Goal: Information Seeking & Learning: Find specific fact

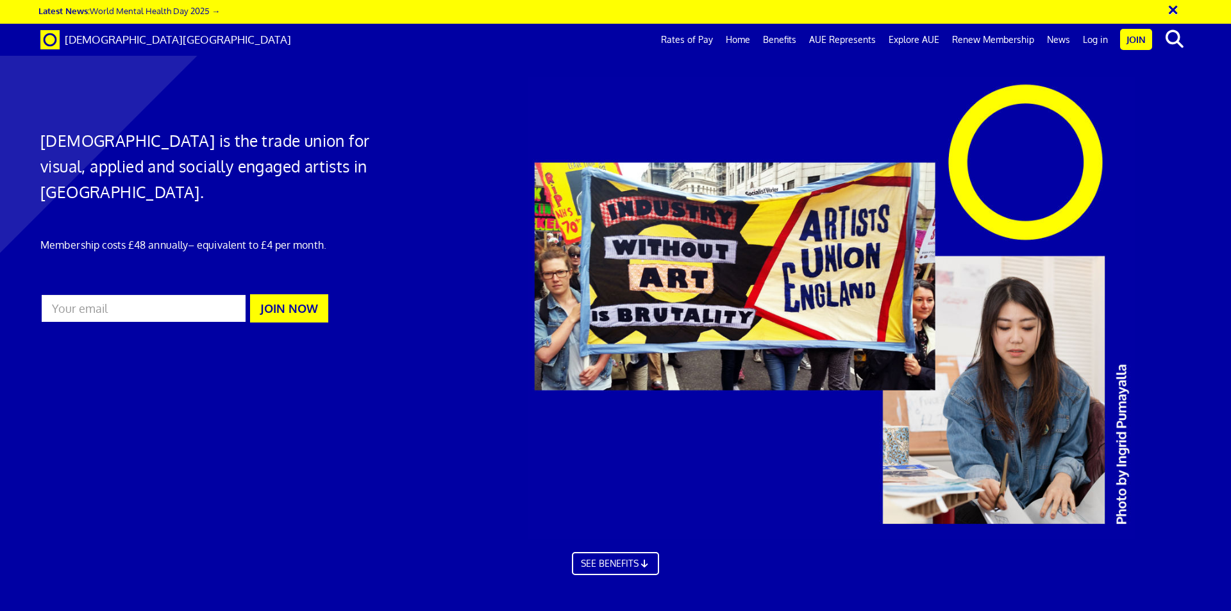
scroll to position [0, 20]
click at [691, 35] on link "Rates of Pay" at bounding box center [687, 40] width 65 height 32
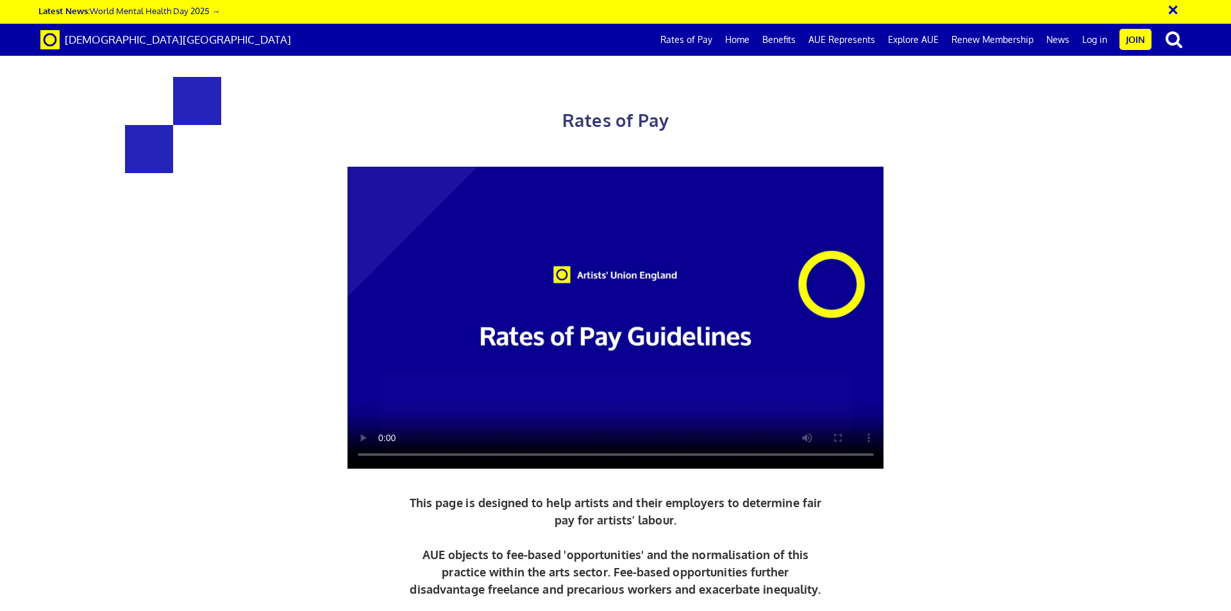
scroll to position [641, 0]
drag, startPoint x: 807, startPoint y: 290, endPoint x: 729, endPoint y: 291, distance: 78.2
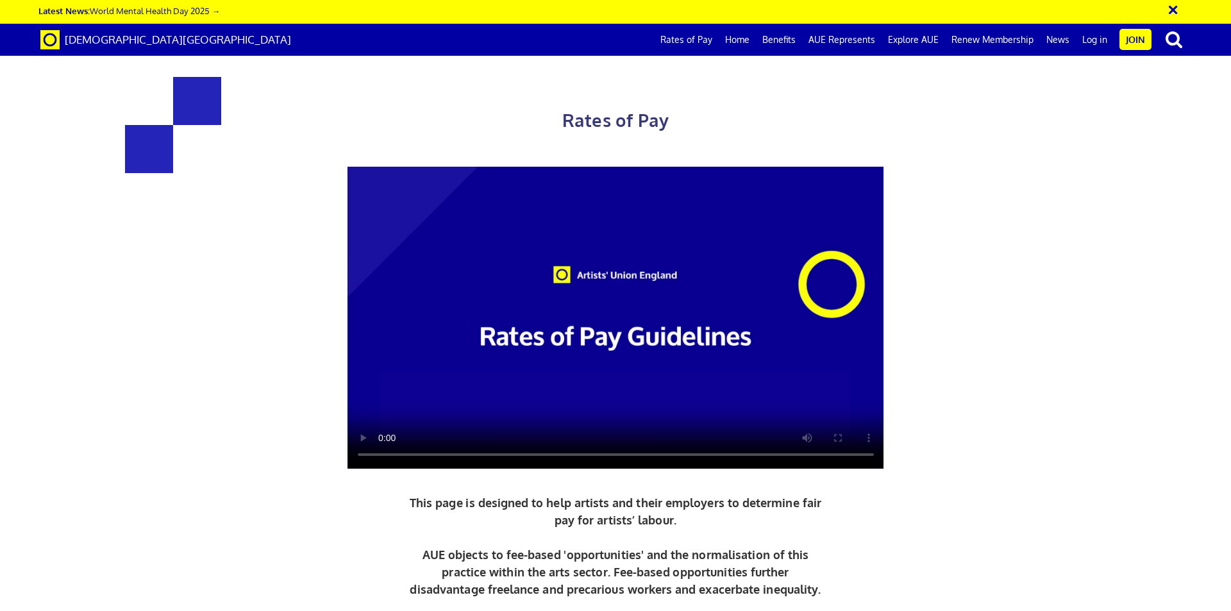
drag, startPoint x: 400, startPoint y: 320, endPoint x: 361, endPoint y: 322, distance: 39.2
copy span "193.61"
